Goal: Check status: Check status

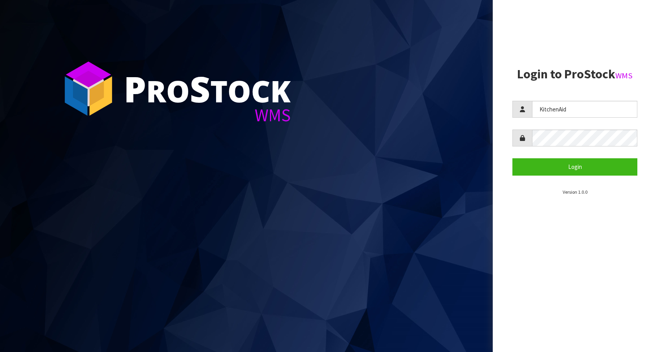
type input "KitchenAid"
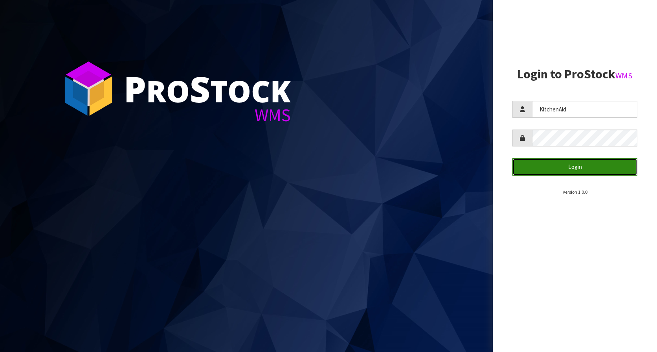
click at [583, 171] on button "Login" at bounding box center [575, 166] width 125 height 17
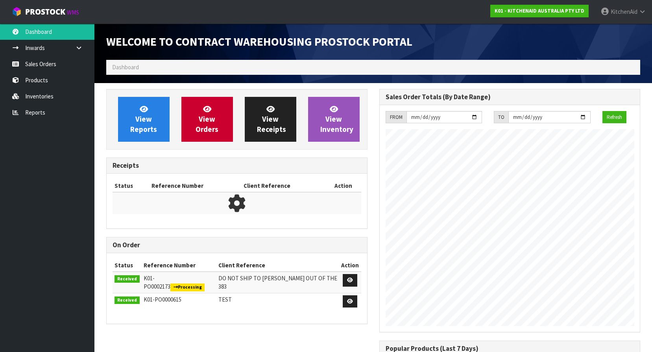
scroll to position [436, 272]
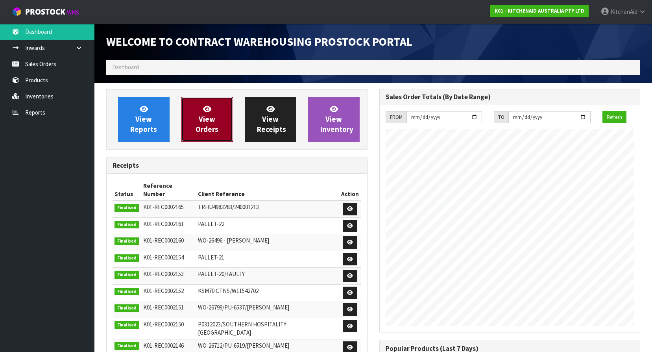
click at [210, 117] on span "View Orders" at bounding box center [206, 118] width 23 height 29
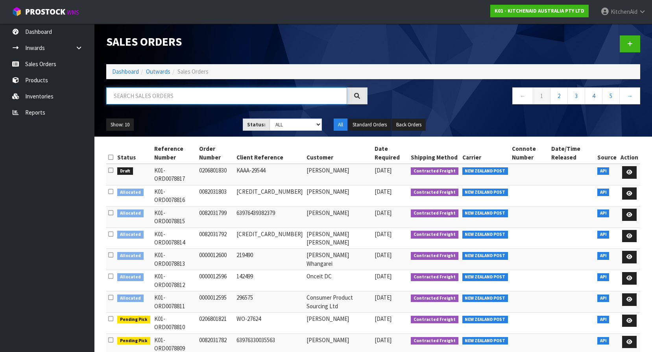
click at [202, 95] on input "text" at bounding box center [226, 95] width 241 height 17
paste input "[CREDIT_CARD_NUMBER]"
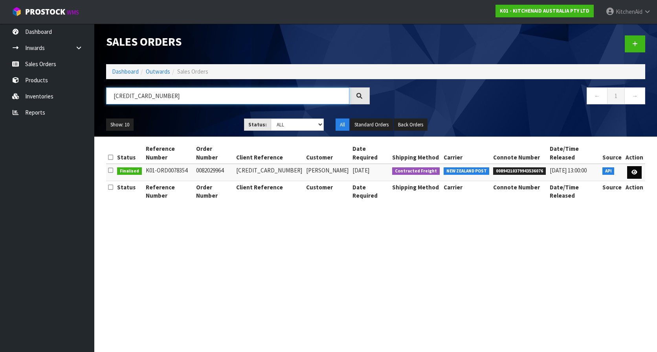
type input "[CREDIT_CARD_NUMBER]"
click at [635, 166] on link at bounding box center [635, 172] width 15 height 13
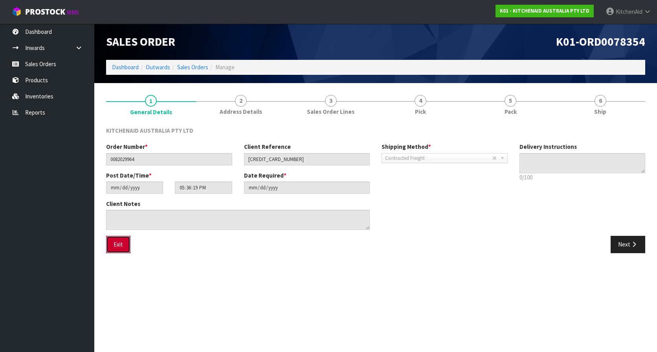
click at [123, 240] on button "Exit" at bounding box center [118, 244] width 24 height 17
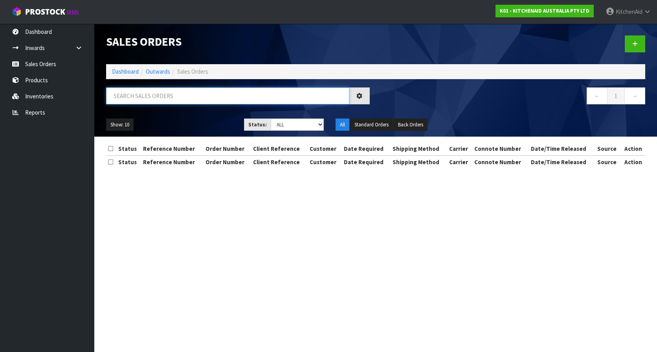
click at [194, 93] on input "text" at bounding box center [227, 95] width 243 height 17
paste input "[CREDIT_CARD_NUMBER]"
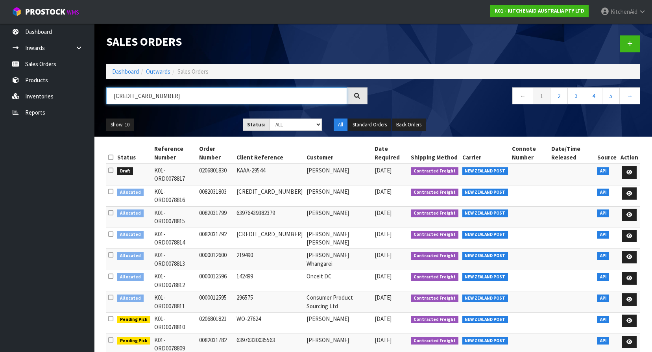
type input "[CREDIT_CARD_NUMBER]"
click at [357, 95] on icon at bounding box center [357, 96] width 6 height 6
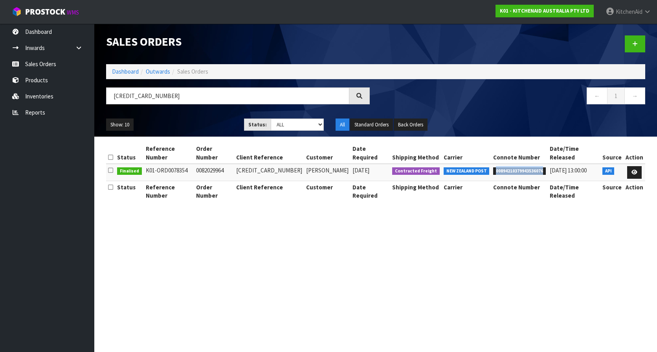
drag, startPoint x: 487, startPoint y: 161, endPoint x: 540, endPoint y: 168, distance: 53.5
click at [540, 168] on td "00894210379943536076" at bounding box center [520, 172] width 57 height 17
copy span "00894210379943536076"
click at [486, 240] on section "Sales Orders Dashboard Outwards Sales Orders [CREDIT_CARD_NUMBER] ← 1 → Show: 1…" at bounding box center [328, 176] width 657 height 352
drag, startPoint x: 191, startPoint y: 163, endPoint x: 148, endPoint y: 166, distance: 43.0
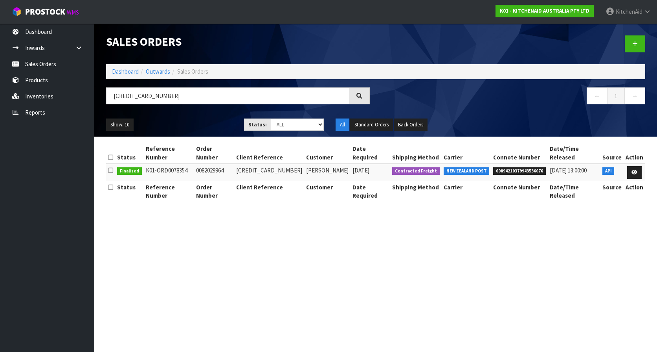
click at [148, 166] on td "K01-ORD0078354" at bounding box center [169, 172] width 50 height 17
copy td "K01-ORD0078354"
click at [249, 242] on section "Sales Orders Dashboard Outwards Sales Orders [CREDIT_CARD_NUMBER] ← 1 → Show: 1…" at bounding box center [328, 176] width 657 height 352
drag, startPoint x: 341, startPoint y: 164, endPoint x: 364, endPoint y: 165, distance: 22.8
click at [364, 166] on span "[DATE]" at bounding box center [361, 169] width 17 height 7
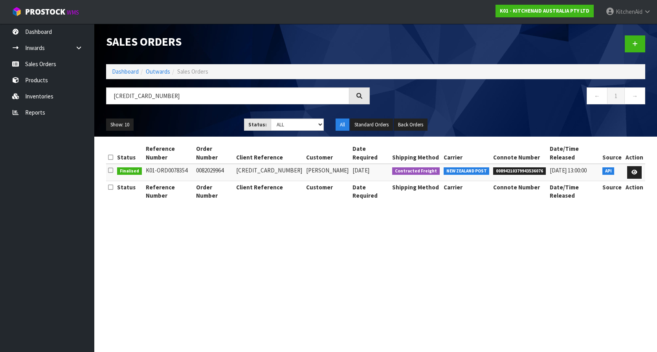
drag, startPoint x: 364, startPoint y: 165, endPoint x: 361, endPoint y: 186, distance: 21.1
click at [361, 188] on div "Status Reference Number Order Number Client Reference Customer Date Required Sh…" at bounding box center [375, 176] width 539 height 68
click at [46, 30] on link "Dashboard" at bounding box center [47, 32] width 94 height 16
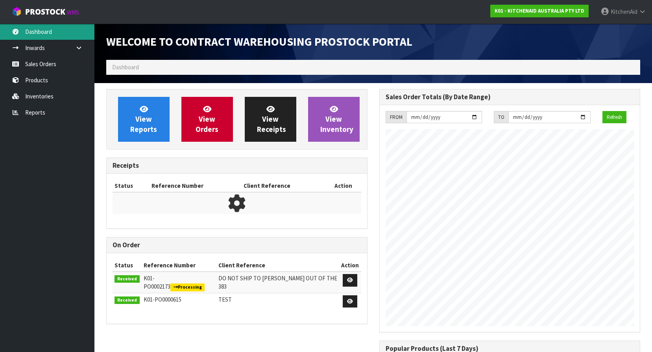
scroll to position [436, 272]
